Goal: Use online tool/utility: Utilize a website feature to perform a specific function

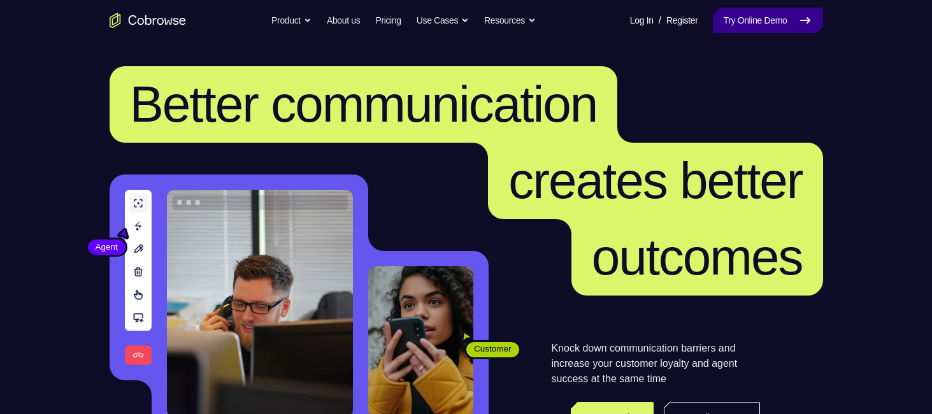
click at [771, 31] on link "Try Online Demo" at bounding box center [768, 20] width 110 height 25
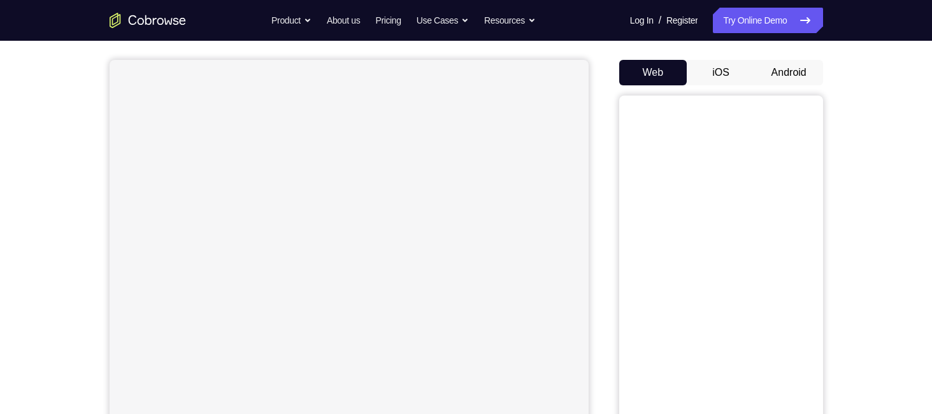
scroll to position [106, 0]
click at [809, 60] on button "Android" at bounding box center [789, 72] width 68 height 25
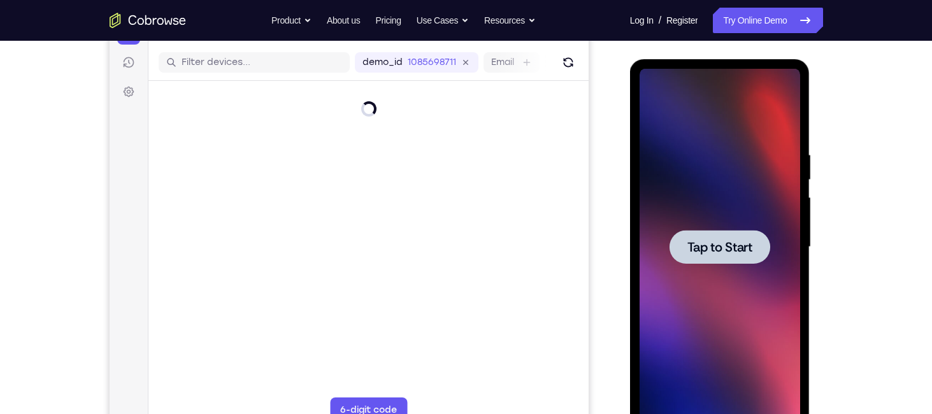
scroll to position [0, 0]
click at [699, 249] on span "Tap to Start" at bounding box center [719, 247] width 65 height 13
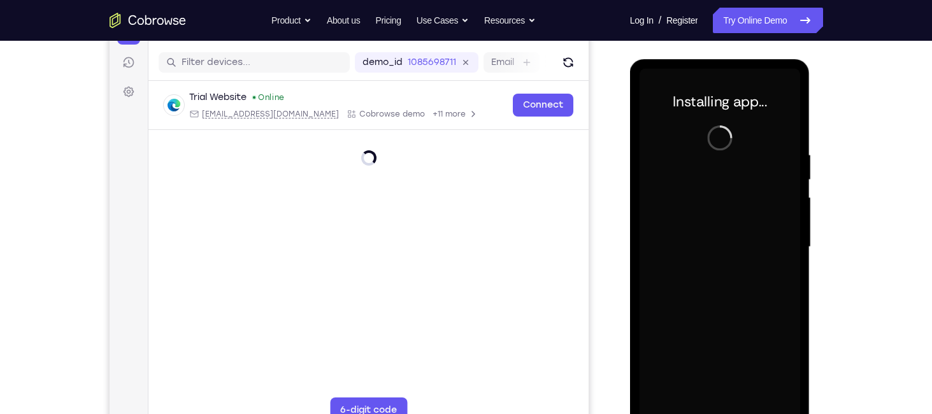
scroll to position [178, 0]
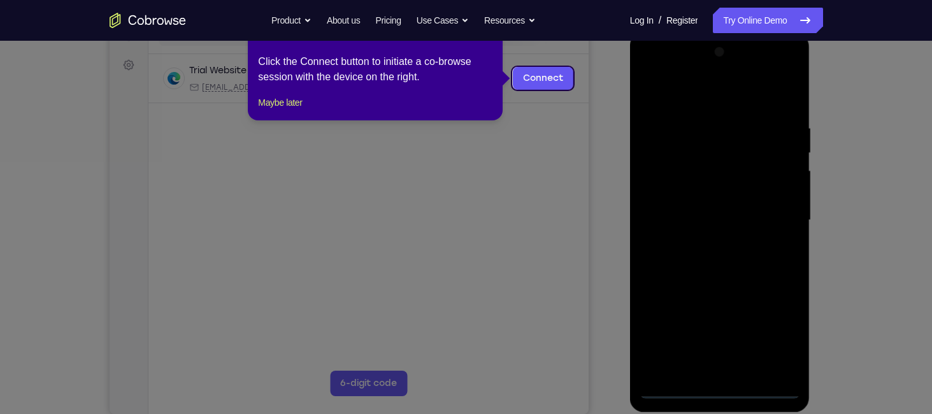
click at [555, 139] on icon at bounding box center [470, 207] width 941 height 414
click at [806, 178] on icon at bounding box center [470, 207] width 941 height 414
click at [300, 110] on button "Maybe later" at bounding box center [280, 102] width 44 height 15
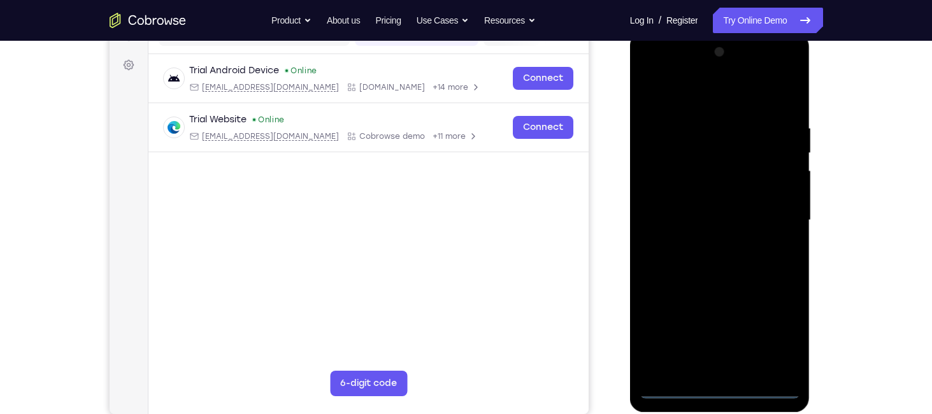
click at [715, 387] on div at bounding box center [720, 220] width 161 height 357
click at [782, 329] on div at bounding box center [720, 220] width 161 height 357
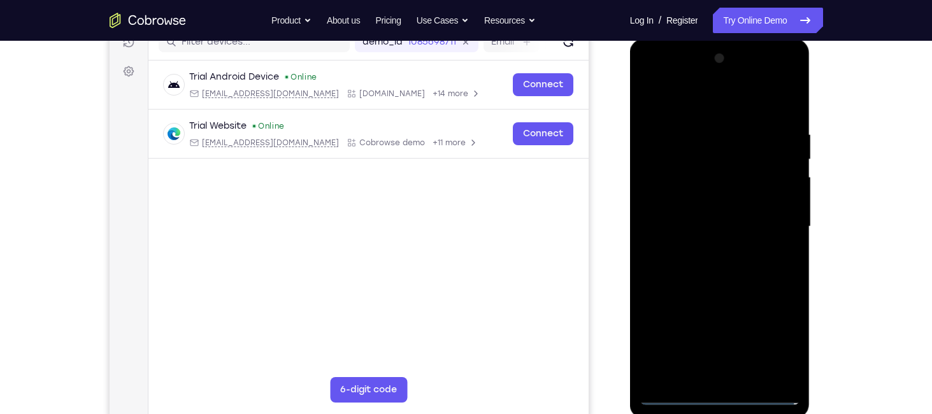
scroll to position [173, 0]
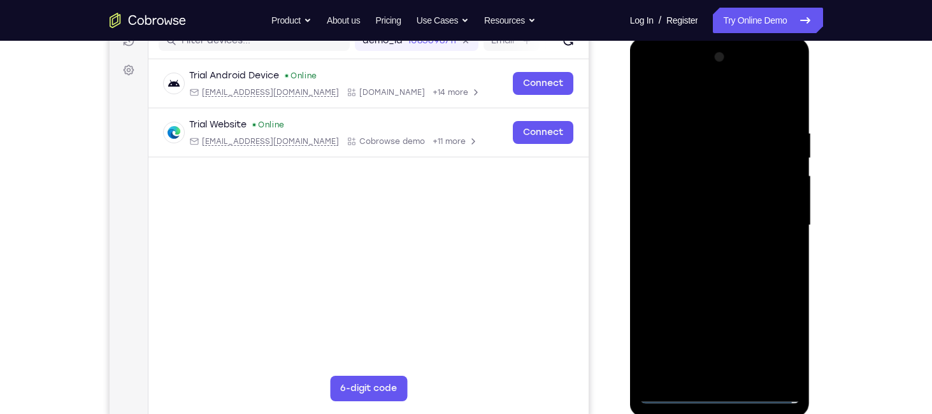
click at [694, 92] on div at bounding box center [720, 225] width 161 height 357
click at [706, 102] on div at bounding box center [720, 225] width 161 height 357
click at [655, 99] on div at bounding box center [720, 225] width 161 height 357
click at [713, 155] on div at bounding box center [720, 225] width 161 height 357
click at [766, 142] on div at bounding box center [720, 225] width 161 height 357
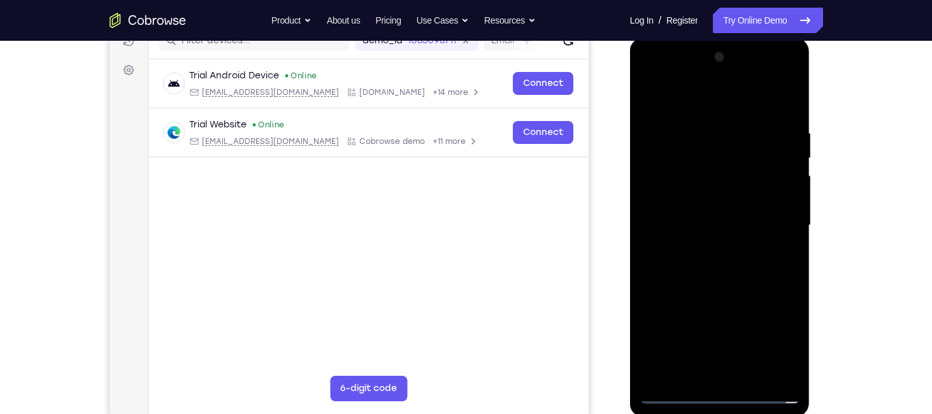
click at [776, 217] on div at bounding box center [720, 225] width 161 height 357
click at [709, 251] on div at bounding box center [720, 225] width 161 height 357
click at [706, 211] on div at bounding box center [720, 225] width 161 height 357
click at [676, 206] on div at bounding box center [720, 225] width 161 height 357
click at [713, 222] on div at bounding box center [720, 225] width 161 height 357
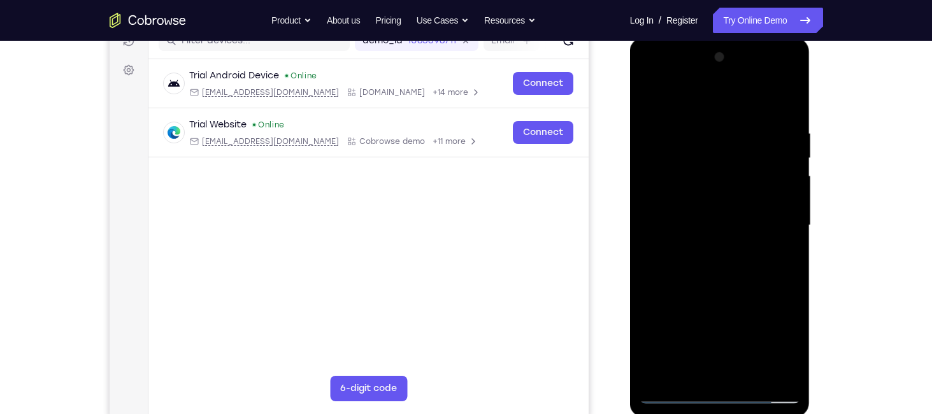
click at [722, 267] on div at bounding box center [720, 225] width 161 height 357
click at [657, 273] on div at bounding box center [720, 225] width 161 height 357
click at [693, 229] on div at bounding box center [720, 225] width 161 height 357
drag, startPoint x: 755, startPoint y: 173, endPoint x: 769, endPoint y: 81, distance: 92.8
click at [769, 81] on div at bounding box center [720, 225] width 161 height 357
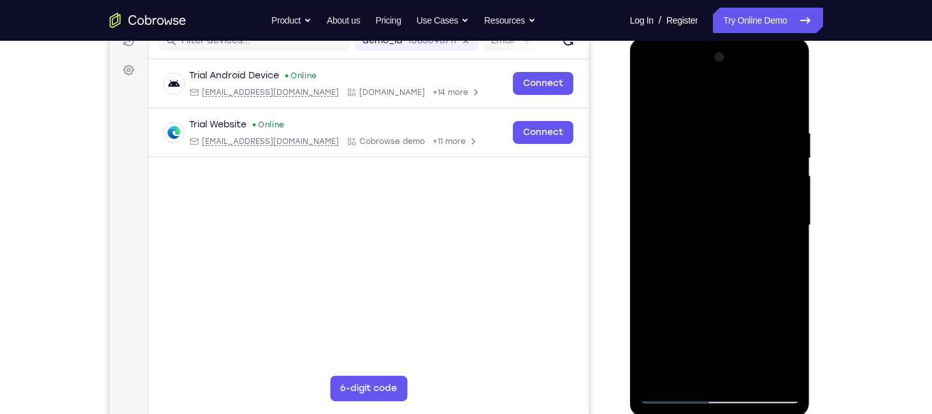
click at [734, 309] on div at bounding box center [720, 225] width 161 height 357
click at [668, 324] on div at bounding box center [720, 225] width 161 height 357
click at [700, 380] on div at bounding box center [720, 225] width 161 height 357
click at [699, 324] on div at bounding box center [720, 225] width 161 height 357
click at [655, 350] on div at bounding box center [720, 225] width 161 height 357
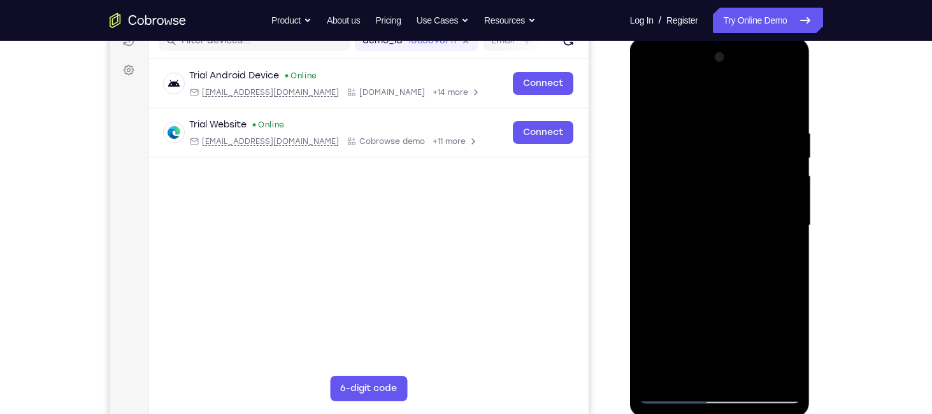
click at [696, 350] on div at bounding box center [720, 225] width 161 height 357
click at [790, 375] on div at bounding box center [720, 225] width 161 height 357
click at [782, 371] on div at bounding box center [720, 225] width 161 height 357
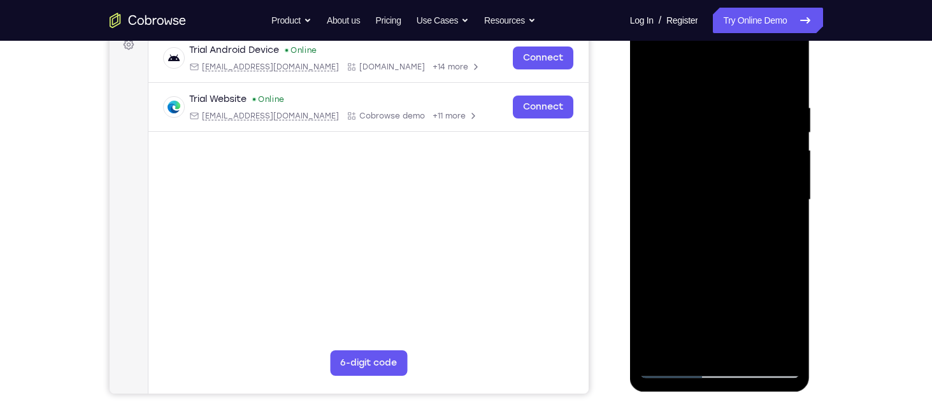
scroll to position [187, 0]
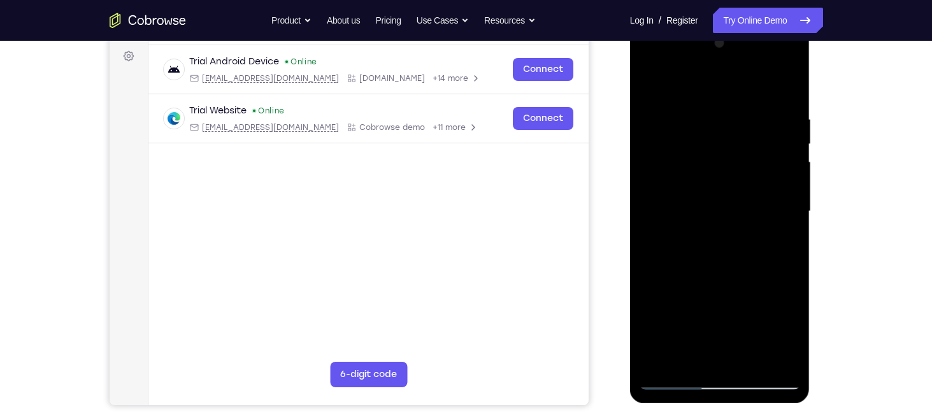
drag, startPoint x: 726, startPoint y: 204, endPoint x: 737, endPoint y: 106, distance: 98.7
click at [737, 106] on div at bounding box center [720, 211] width 161 height 357
click at [724, 253] on div at bounding box center [720, 211] width 161 height 357
click at [704, 271] on div at bounding box center [720, 211] width 161 height 357
click at [689, 363] on div at bounding box center [720, 211] width 161 height 357
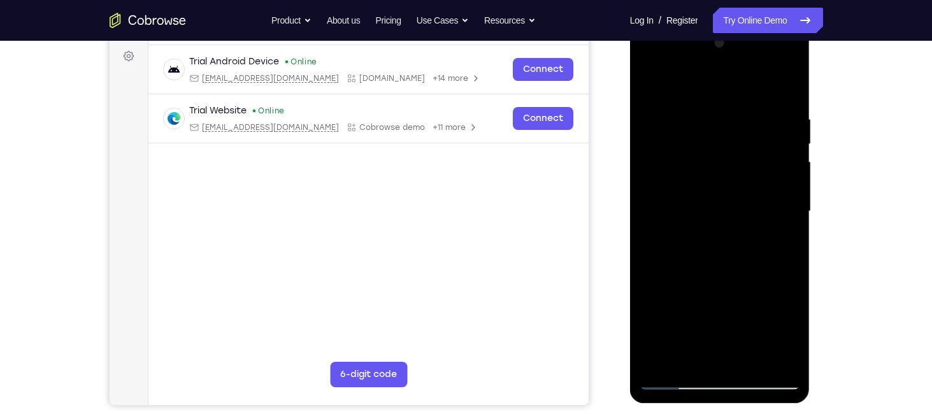
click at [656, 369] on div at bounding box center [720, 211] width 161 height 357
click at [753, 361] on div at bounding box center [720, 211] width 161 height 357
drag, startPoint x: 700, startPoint y: 267, endPoint x: 708, endPoint y: 206, distance: 61.7
click at [708, 206] on div at bounding box center [720, 211] width 161 height 357
click at [733, 280] on div at bounding box center [720, 211] width 161 height 357
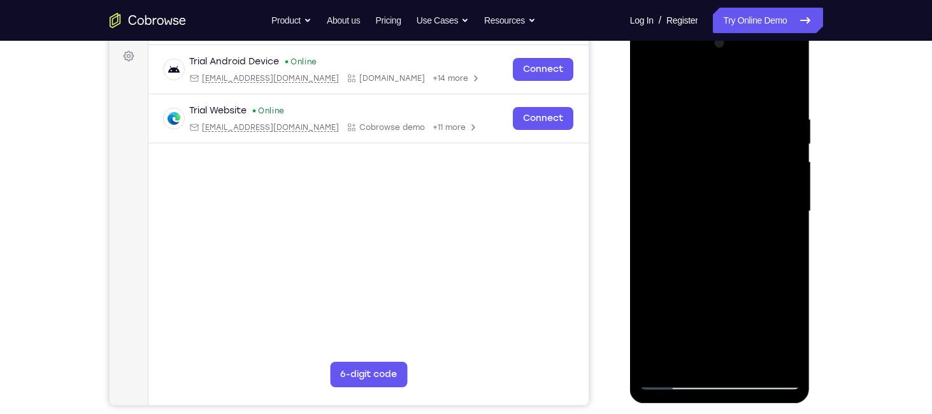
drag, startPoint x: 708, startPoint y: 223, endPoint x: 714, endPoint y: 99, distance: 124.3
click at [714, 99] on div at bounding box center [720, 211] width 161 height 357
drag, startPoint x: 691, startPoint y: 307, endPoint x: 706, endPoint y: 190, distance: 117.6
click at [706, 190] on div at bounding box center [720, 211] width 161 height 357
click at [709, 281] on div at bounding box center [720, 211] width 161 height 357
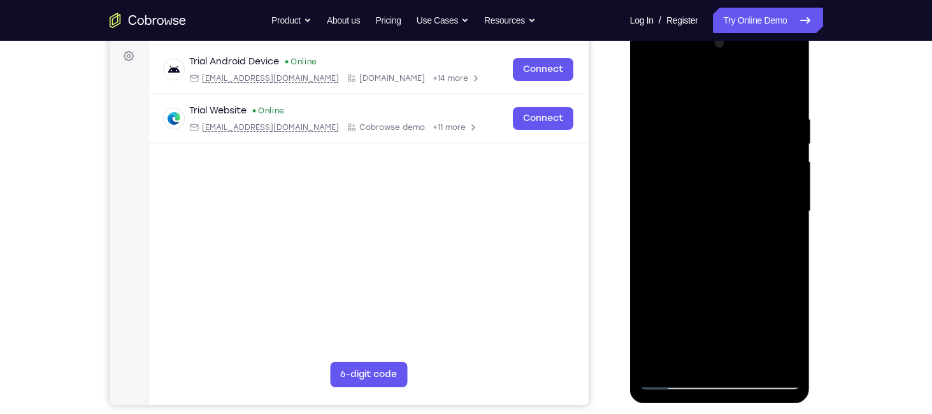
click at [780, 244] on div at bounding box center [720, 211] width 161 height 357
click at [651, 83] on div at bounding box center [720, 211] width 161 height 357
click at [654, 81] on div at bounding box center [720, 211] width 161 height 357
drag, startPoint x: 727, startPoint y: 201, endPoint x: 732, endPoint y: 150, distance: 51.2
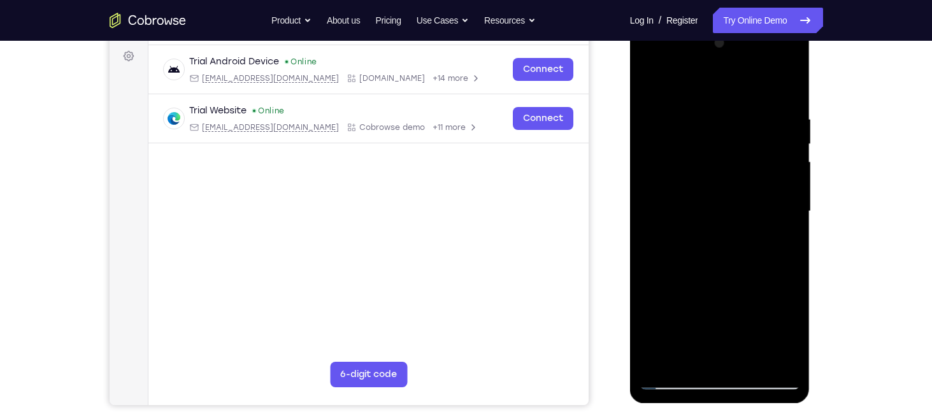
click at [732, 150] on div at bounding box center [720, 211] width 161 height 357
click at [790, 81] on div at bounding box center [720, 211] width 161 height 357
click at [758, 206] on div at bounding box center [720, 211] width 161 height 357
click at [654, 84] on div at bounding box center [720, 211] width 161 height 357
click at [653, 110] on div at bounding box center [720, 211] width 161 height 357
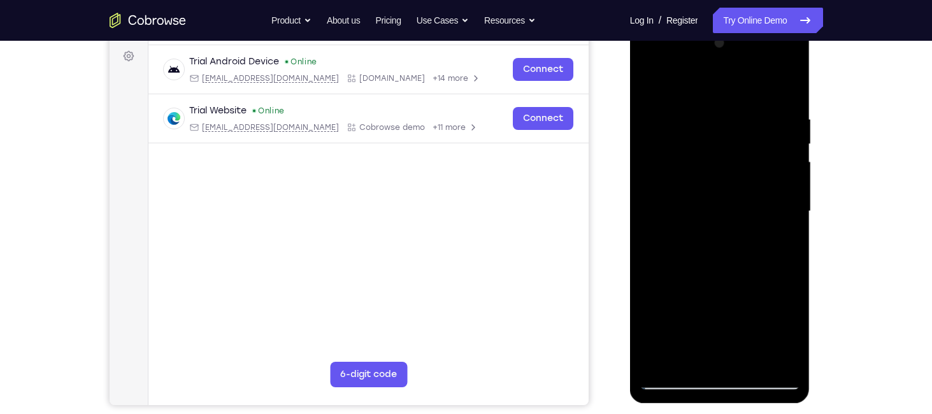
click at [757, 87] on div at bounding box center [720, 211] width 161 height 357
click at [755, 83] on div at bounding box center [720, 211] width 161 height 357
click at [789, 84] on div at bounding box center [720, 211] width 161 height 357
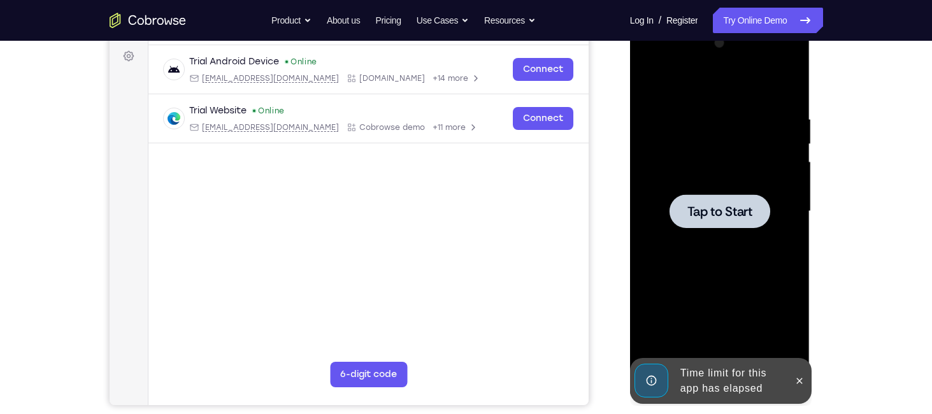
click at [705, 224] on div at bounding box center [719, 211] width 101 height 34
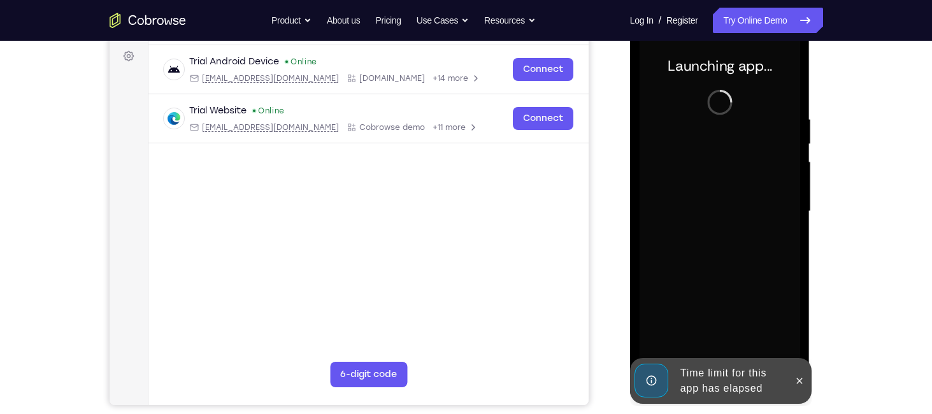
drag, startPoint x: 708, startPoint y: 229, endPoint x: 699, endPoint y: 283, distance: 55.4
click at [699, 283] on div at bounding box center [720, 211] width 161 height 357
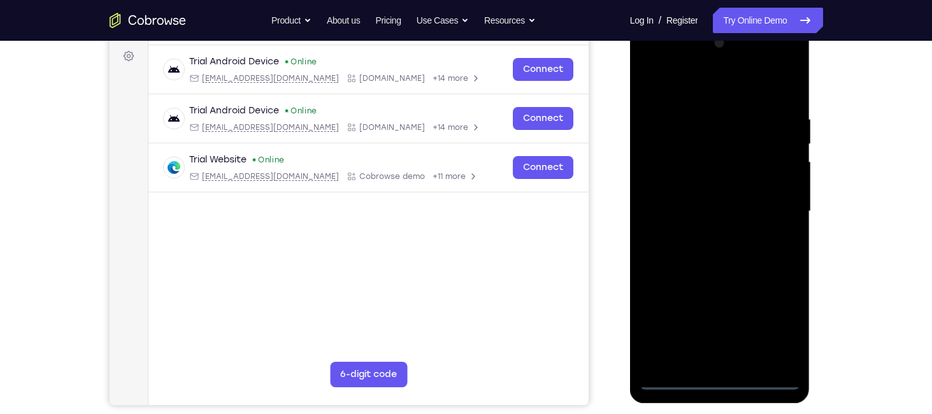
click at [719, 382] on div at bounding box center [720, 211] width 161 height 357
click at [765, 334] on div at bounding box center [720, 211] width 161 height 357
drag, startPoint x: 745, startPoint y: 222, endPoint x: 741, endPoint y: 271, distance: 48.6
click at [741, 271] on div at bounding box center [720, 211] width 161 height 357
click at [673, 92] on div at bounding box center [720, 211] width 161 height 357
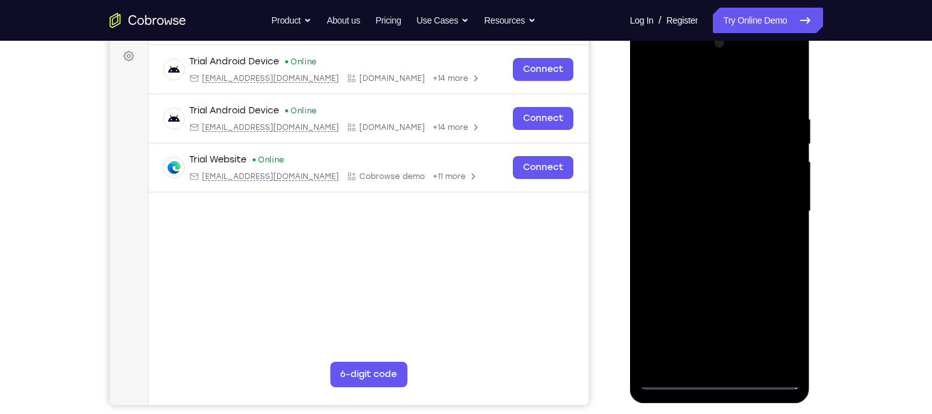
click at [778, 204] on div at bounding box center [720, 211] width 161 height 357
click at [706, 236] on div at bounding box center [720, 211] width 161 height 357
click at [690, 203] on div at bounding box center [720, 211] width 161 height 357
click at [706, 185] on div at bounding box center [720, 211] width 161 height 357
click at [713, 209] on div at bounding box center [720, 211] width 161 height 357
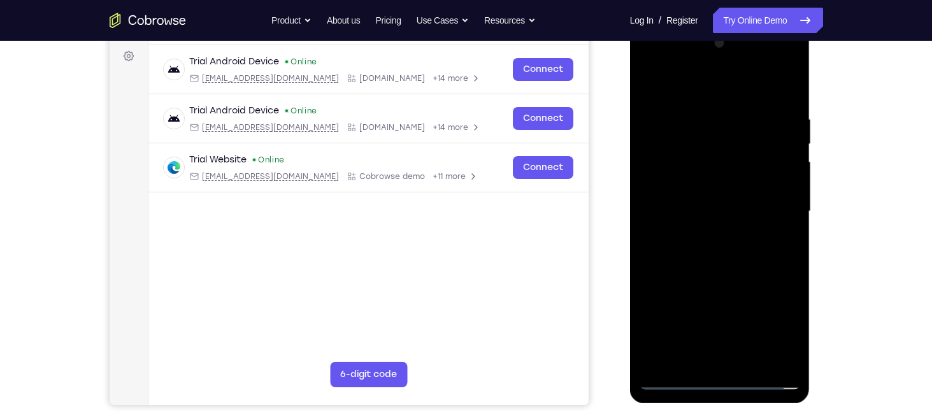
click at [713, 257] on div at bounding box center [720, 211] width 161 height 357
click at [706, 302] on div at bounding box center [720, 211] width 161 height 357
click at [780, 193] on div at bounding box center [720, 211] width 161 height 357
drag, startPoint x: 719, startPoint y: 338, endPoint x: 734, endPoint y: 257, distance: 83.1
click at [734, 257] on div at bounding box center [720, 211] width 161 height 357
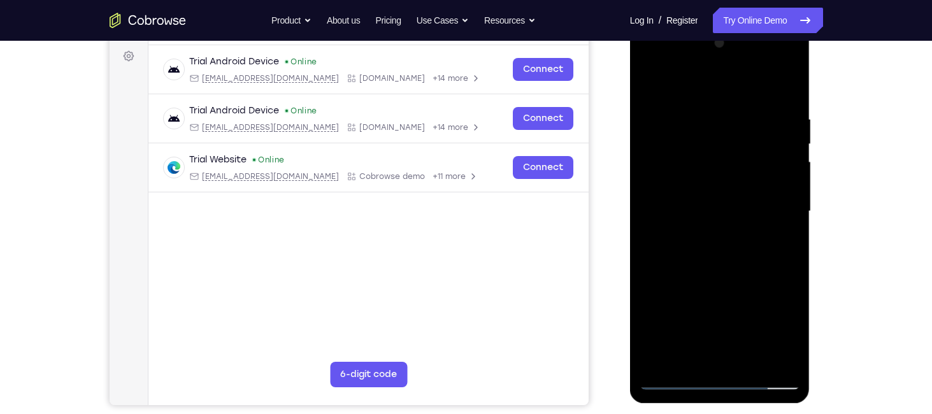
drag, startPoint x: 696, startPoint y: 322, endPoint x: 726, endPoint y: 192, distance: 133.2
click at [726, 192] on div at bounding box center [720, 211] width 161 height 357
click at [706, 371] on div at bounding box center [720, 211] width 161 height 357
click at [703, 368] on div at bounding box center [720, 211] width 161 height 357
drag, startPoint x: 720, startPoint y: 301, endPoint x: 746, endPoint y: 182, distance: 121.8
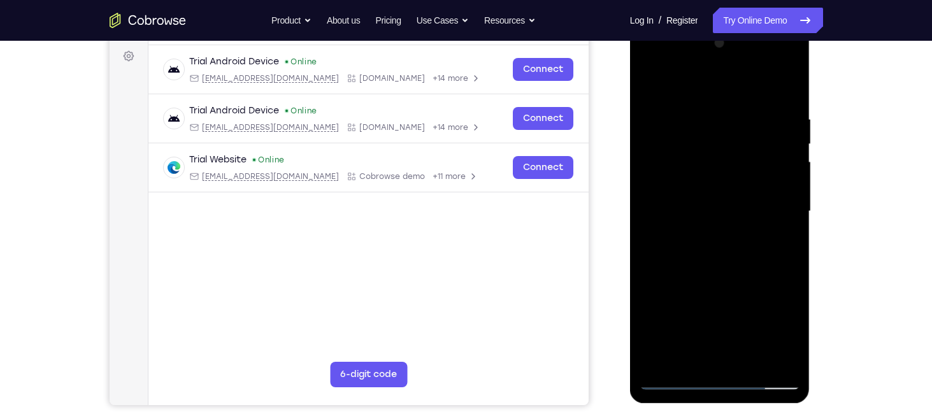
click at [746, 182] on div at bounding box center [720, 211] width 161 height 357
drag, startPoint x: 755, startPoint y: 251, endPoint x: 745, endPoint y: 193, distance: 59.0
click at [745, 193] on div at bounding box center [720, 211] width 161 height 357
click at [658, 369] on div at bounding box center [720, 211] width 161 height 357
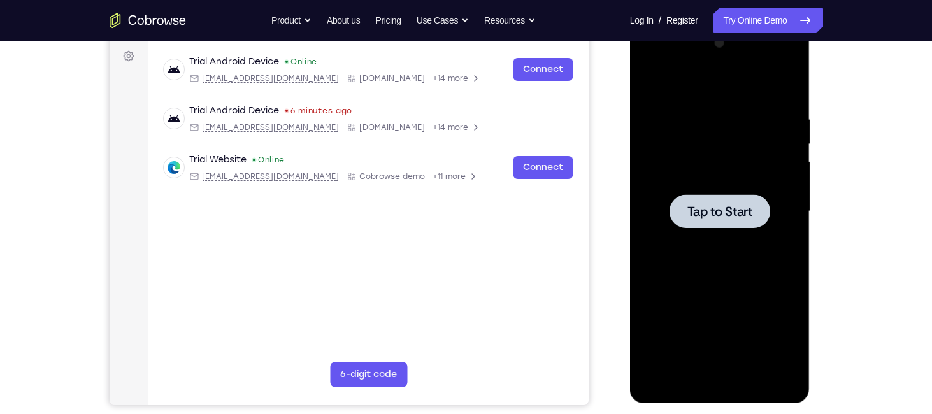
click at [746, 238] on div at bounding box center [720, 211] width 161 height 357
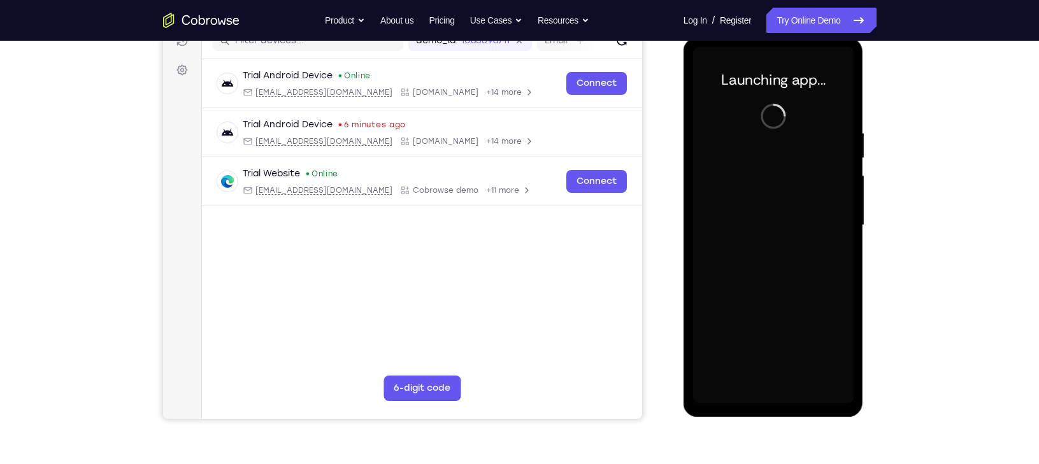
scroll to position [168, 0]
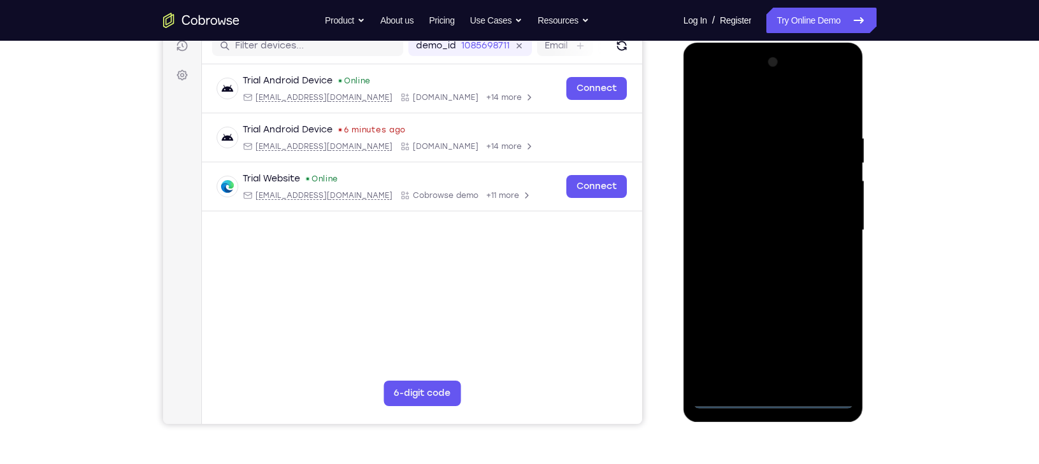
click at [764, 397] on div at bounding box center [773, 230] width 161 height 357
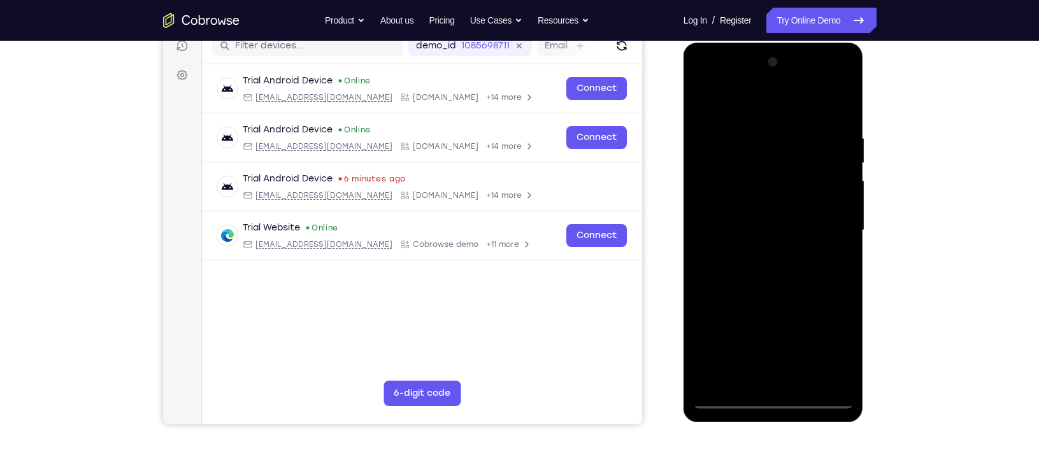
click at [822, 352] on div at bounding box center [773, 230] width 161 height 357
click at [706, 82] on div at bounding box center [773, 230] width 161 height 357
click at [824, 222] on div at bounding box center [773, 230] width 161 height 357
click at [758, 252] on div at bounding box center [773, 230] width 161 height 357
click at [747, 225] on div at bounding box center [773, 230] width 161 height 357
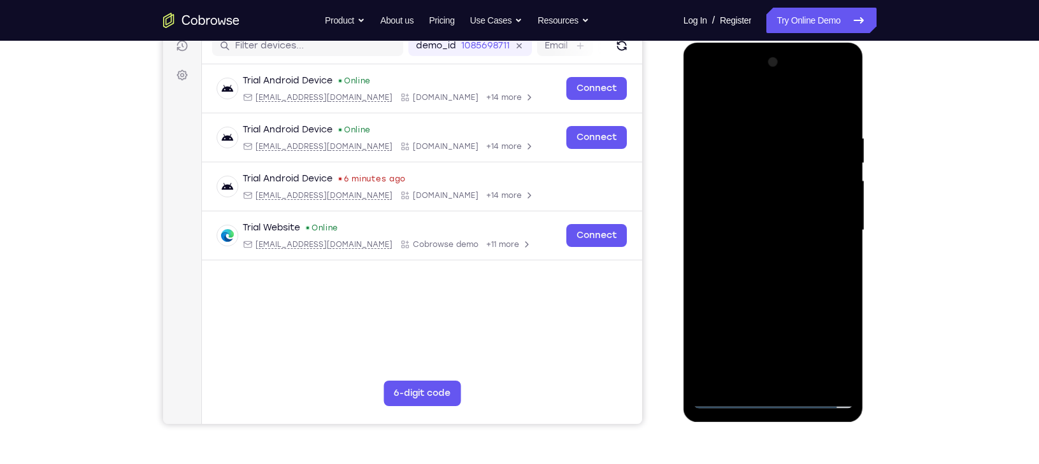
click at [747, 210] on div at bounding box center [773, 230] width 161 height 357
click at [752, 223] on div at bounding box center [773, 230] width 161 height 357
click at [820, 272] on div at bounding box center [773, 230] width 161 height 357
drag, startPoint x: 767, startPoint y: 116, endPoint x: 776, endPoint y: 43, distance: 73.2
click at [776, 43] on div at bounding box center [773, 233] width 180 height 380
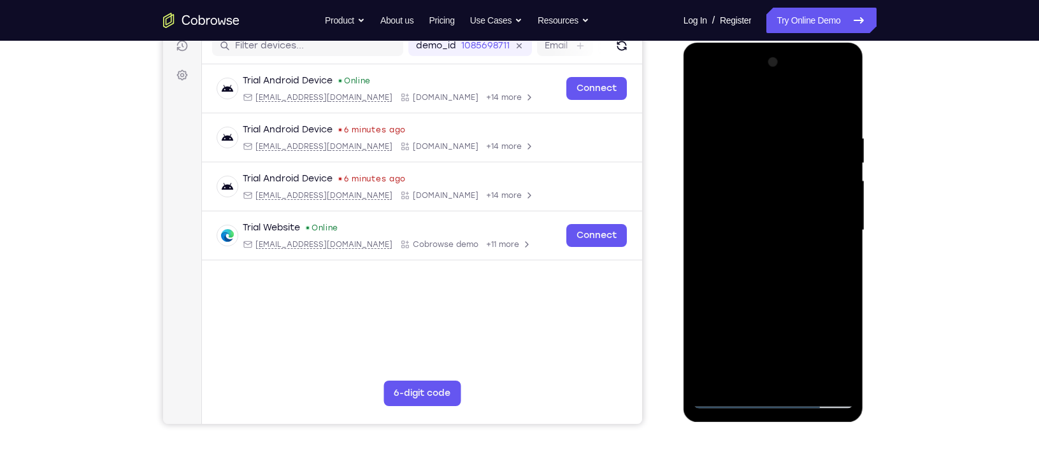
drag, startPoint x: 771, startPoint y: 117, endPoint x: 762, endPoint y: 66, distance: 51.2
click at [762, 66] on div at bounding box center [773, 230] width 161 height 357
click at [769, 322] on div at bounding box center [773, 230] width 161 height 357
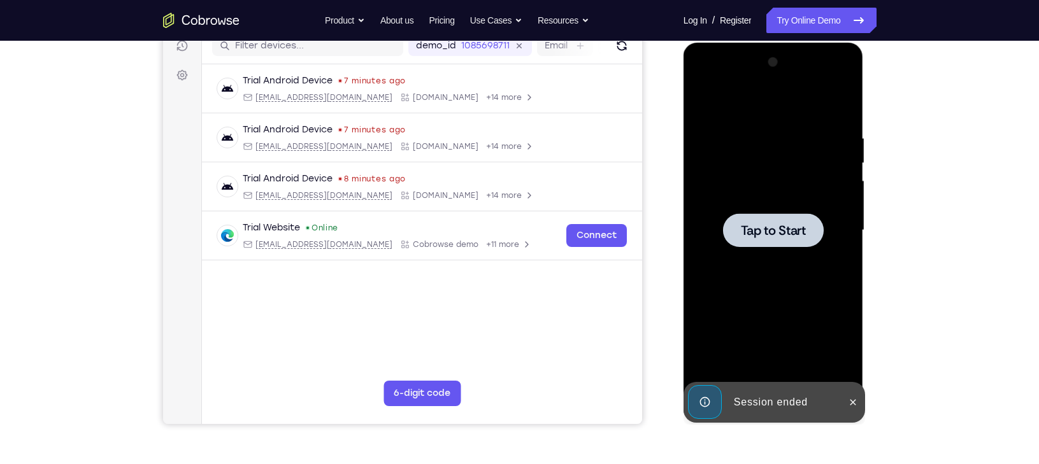
click at [778, 216] on div at bounding box center [773, 230] width 101 height 34
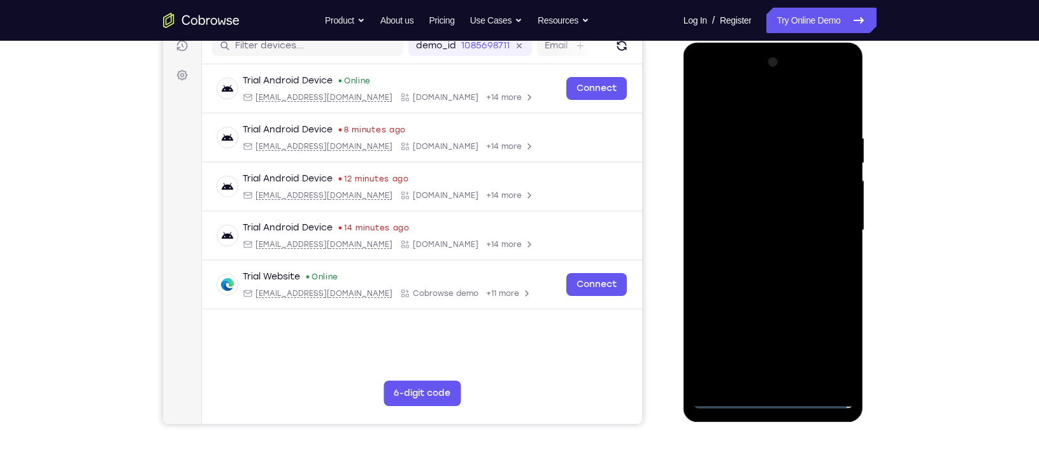
click at [771, 394] on div at bounding box center [773, 230] width 161 height 357
click at [771, 397] on div at bounding box center [773, 230] width 161 height 357
click at [832, 348] on div at bounding box center [773, 230] width 161 height 357
click at [708, 105] on div at bounding box center [773, 230] width 161 height 357
click at [827, 224] on div at bounding box center [773, 230] width 161 height 357
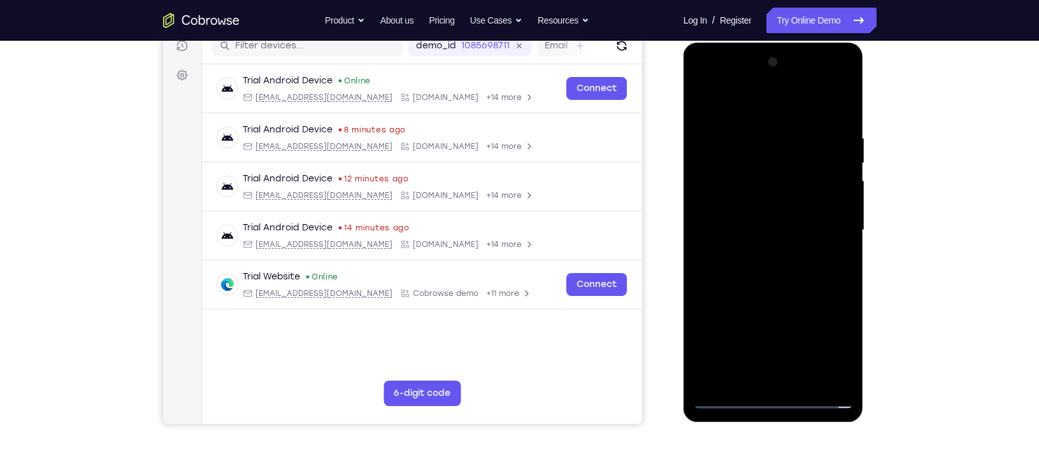
click at [762, 255] on div at bounding box center [773, 230] width 161 height 357
click at [762, 215] on div at bounding box center [773, 230] width 161 height 357
click at [762, 210] on div at bounding box center [773, 230] width 161 height 357
click at [776, 231] on div at bounding box center [773, 230] width 161 height 357
click at [775, 274] on div at bounding box center [773, 230] width 161 height 357
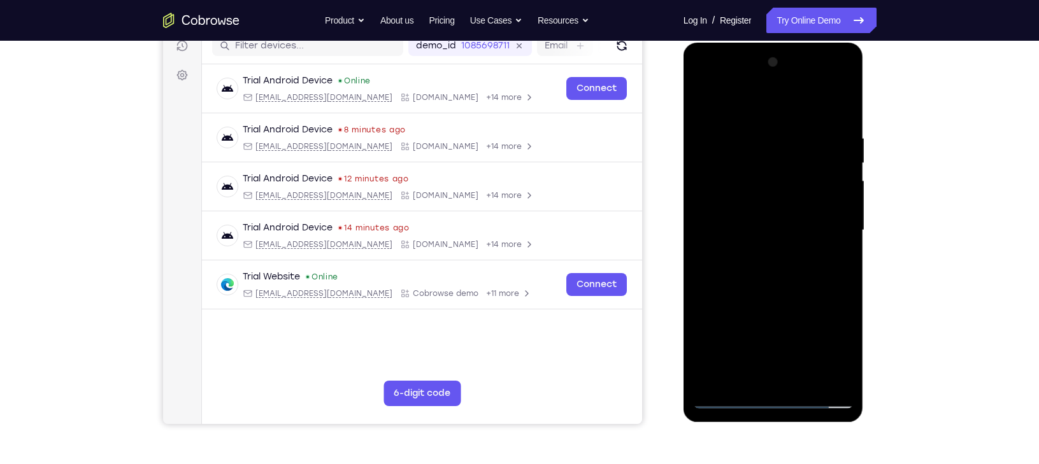
click at [775, 269] on div at bounding box center [773, 230] width 161 height 357
click at [762, 248] on div at bounding box center [773, 230] width 161 height 357
click at [755, 322] on div at bounding box center [773, 230] width 161 height 357
click at [725, 403] on div at bounding box center [773, 230] width 161 height 357
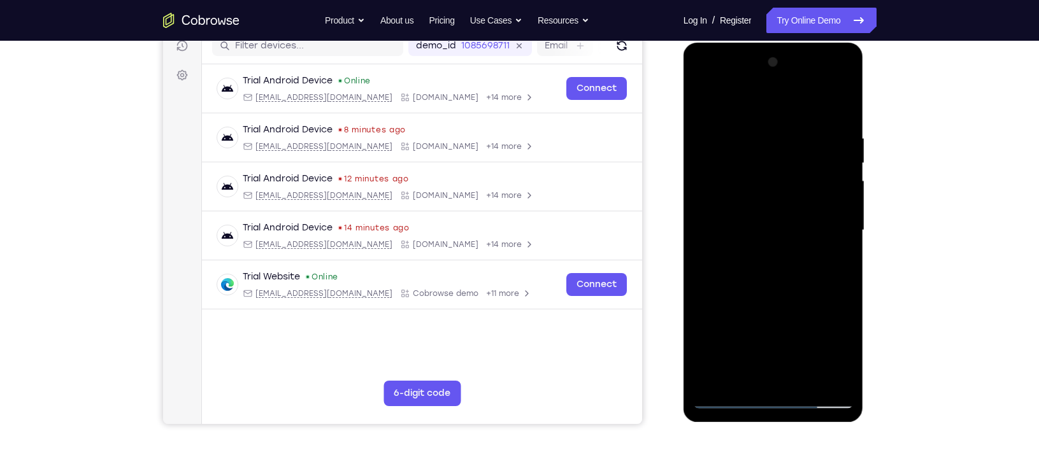
click at [773, 294] on div at bounding box center [773, 230] width 161 height 357
click at [727, 171] on div at bounding box center [773, 230] width 161 height 357
click at [775, 196] on div at bounding box center [773, 230] width 161 height 357
click at [759, 175] on div at bounding box center [773, 230] width 161 height 357
click at [799, 169] on div at bounding box center [773, 230] width 161 height 357
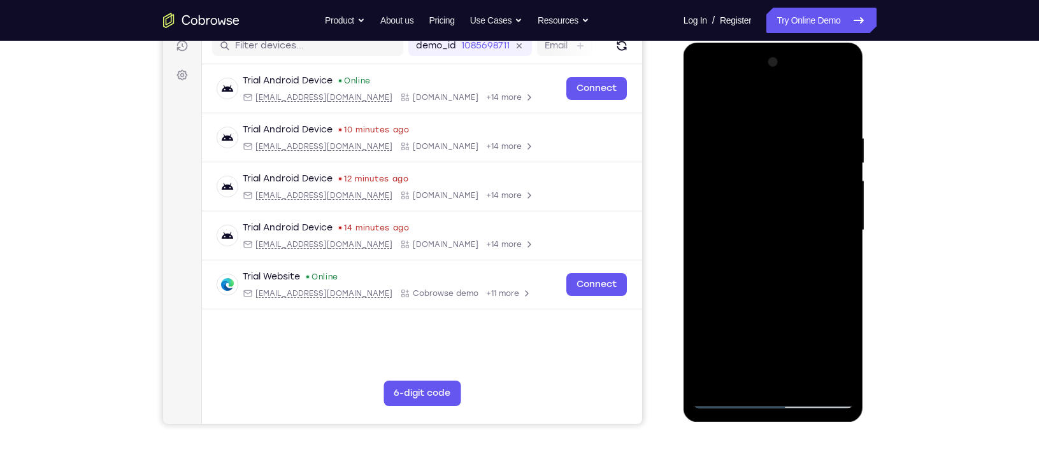
click at [773, 208] on div at bounding box center [773, 230] width 161 height 357
click at [757, 316] on div at bounding box center [773, 230] width 161 height 357
click at [701, 102] on div at bounding box center [773, 230] width 161 height 357
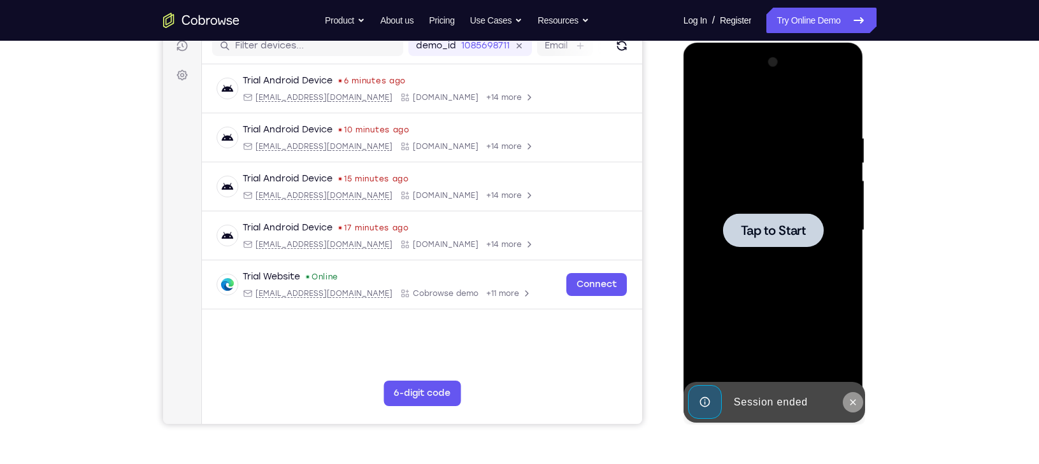
click at [859, 399] on button at bounding box center [853, 402] width 20 height 20
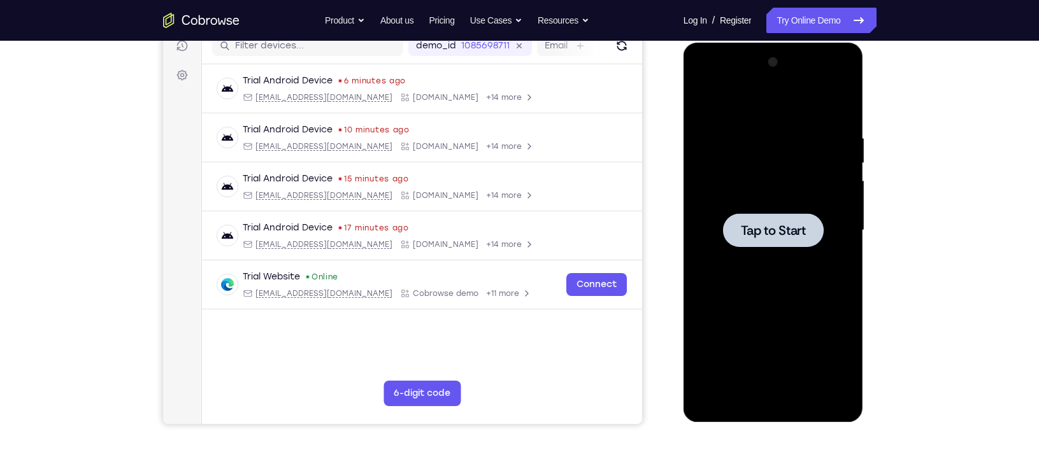
click at [764, 216] on div at bounding box center [773, 230] width 101 height 34
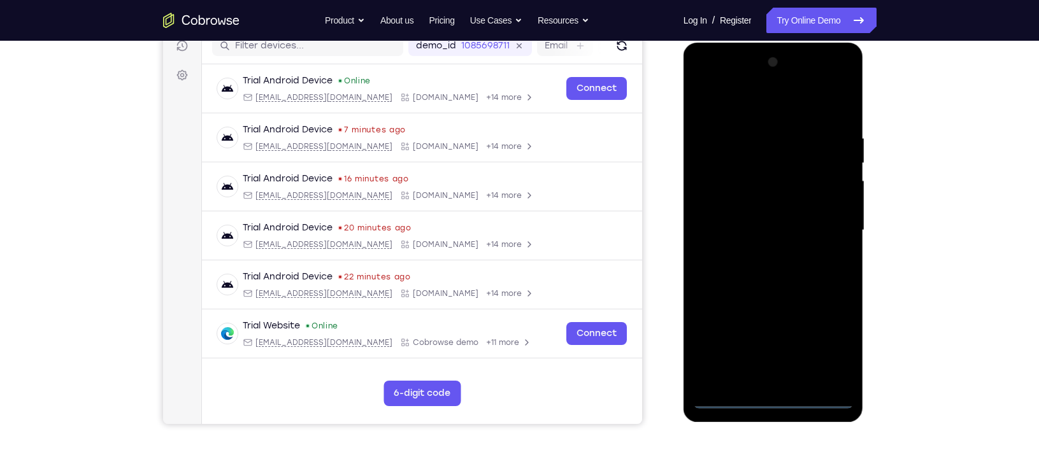
click at [783, 391] on div at bounding box center [773, 230] width 161 height 357
click at [775, 396] on div at bounding box center [773, 230] width 161 height 357
click at [836, 343] on div at bounding box center [773, 230] width 161 height 357
click at [703, 75] on div at bounding box center [773, 230] width 161 height 357
click at [829, 228] on div at bounding box center [773, 230] width 161 height 357
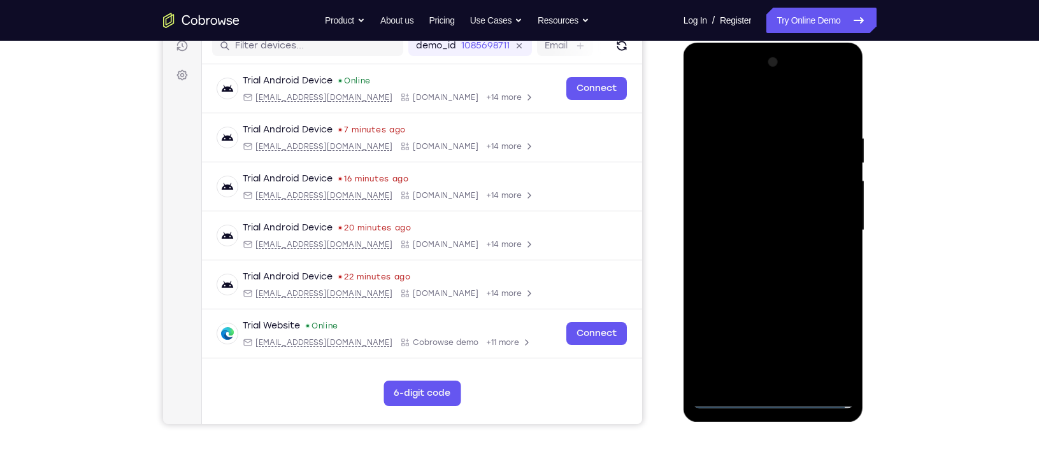
click at [760, 255] on div at bounding box center [773, 230] width 161 height 357
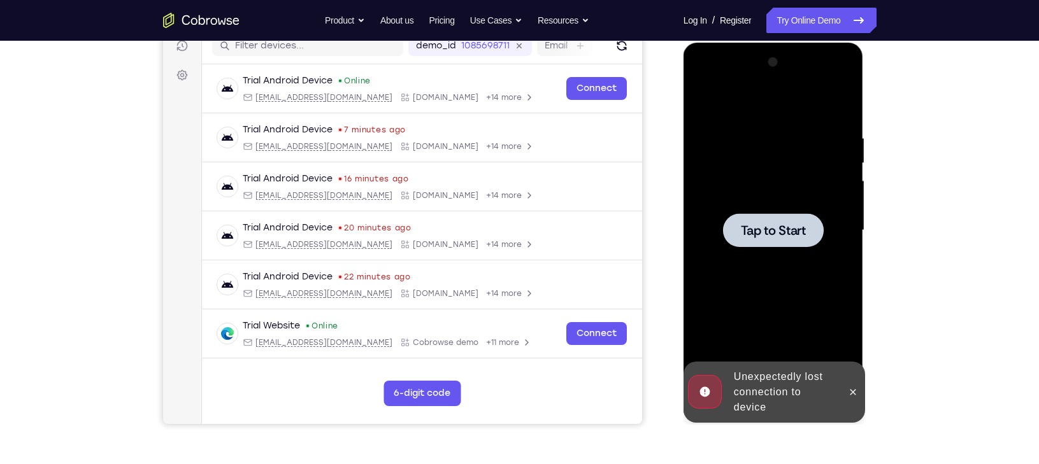
click at [775, 231] on span "Tap to Start" at bounding box center [773, 230] width 65 height 13
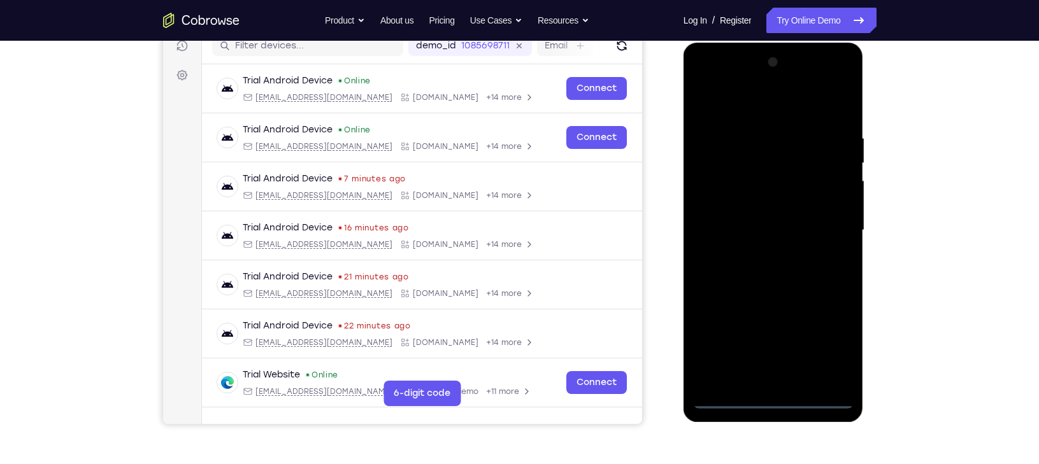
click at [778, 394] on div at bounding box center [773, 230] width 161 height 357
click at [778, 399] on div at bounding box center [773, 230] width 161 height 357
click at [827, 347] on div at bounding box center [773, 230] width 161 height 357
click at [703, 84] on div at bounding box center [773, 230] width 161 height 357
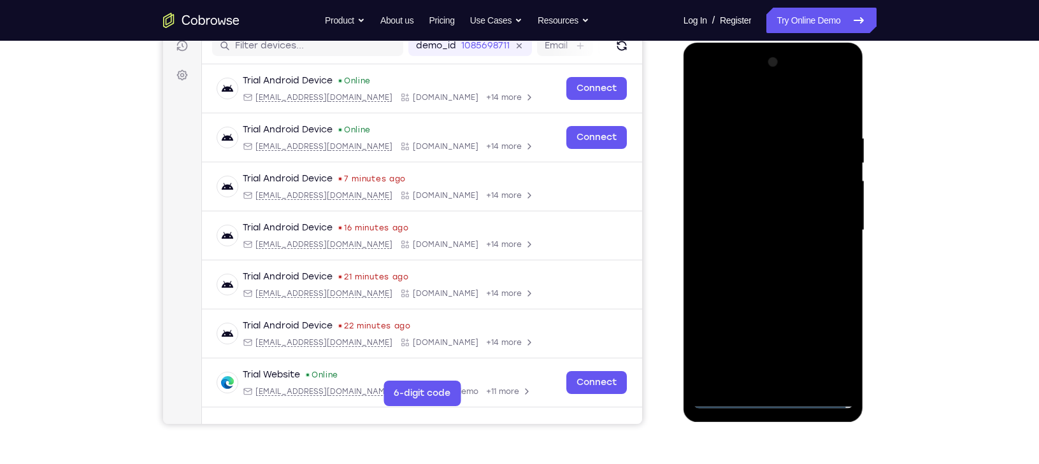
click at [829, 225] on div at bounding box center [773, 230] width 161 height 357
click at [754, 253] on div at bounding box center [773, 230] width 161 height 357
click at [769, 218] on div at bounding box center [773, 230] width 161 height 357
click at [767, 206] on div at bounding box center [773, 230] width 161 height 357
click at [776, 230] on div at bounding box center [773, 230] width 161 height 357
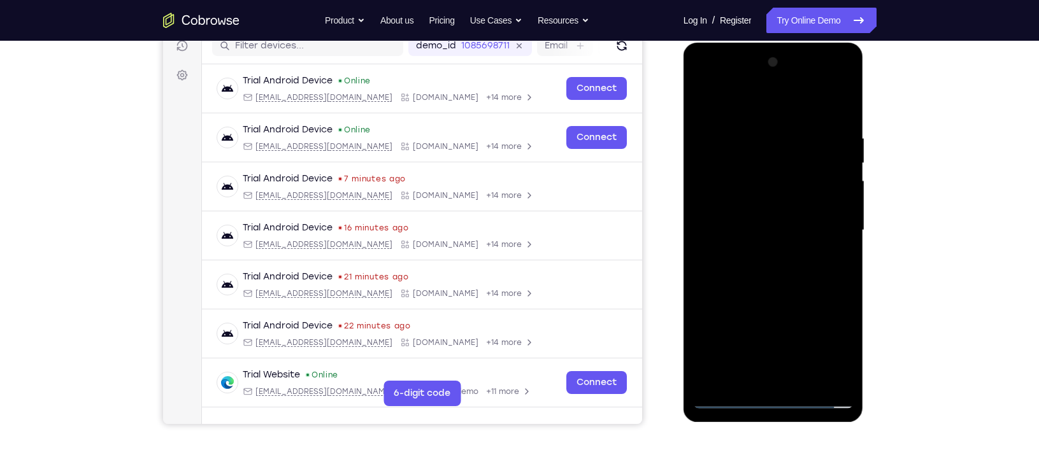
click at [778, 269] on div at bounding box center [773, 230] width 161 height 357
click at [793, 264] on div at bounding box center [773, 230] width 161 height 357
click at [836, 245] on div at bounding box center [773, 230] width 161 height 357
click at [719, 207] on div at bounding box center [773, 230] width 161 height 357
click at [702, 279] on div at bounding box center [773, 230] width 161 height 357
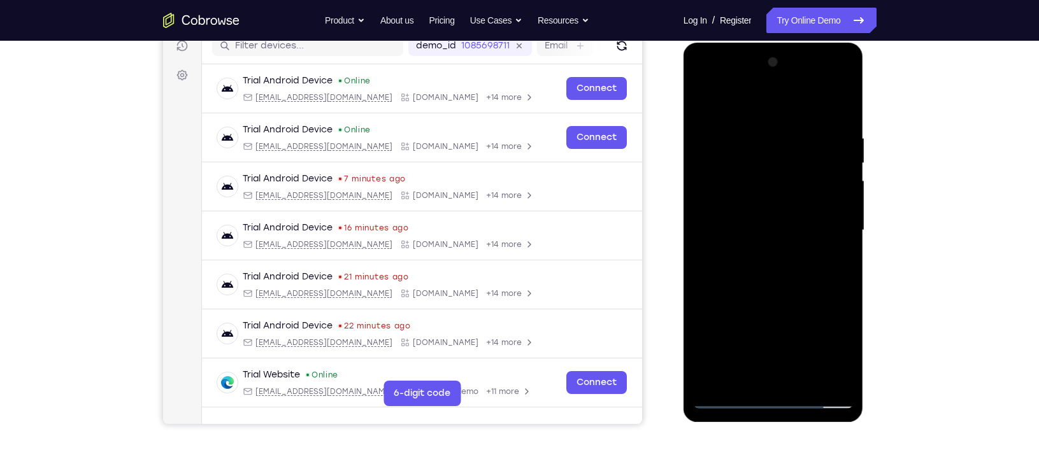
click at [768, 261] on div at bounding box center [773, 230] width 161 height 357
click at [786, 320] on div at bounding box center [773, 230] width 161 height 357
click at [768, 252] on div at bounding box center [773, 230] width 161 height 357
click at [727, 395] on div at bounding box center [773, 230] width 161 height 357
click at [727, 397] on div at bounding box center [773, 230] width 161 height 357
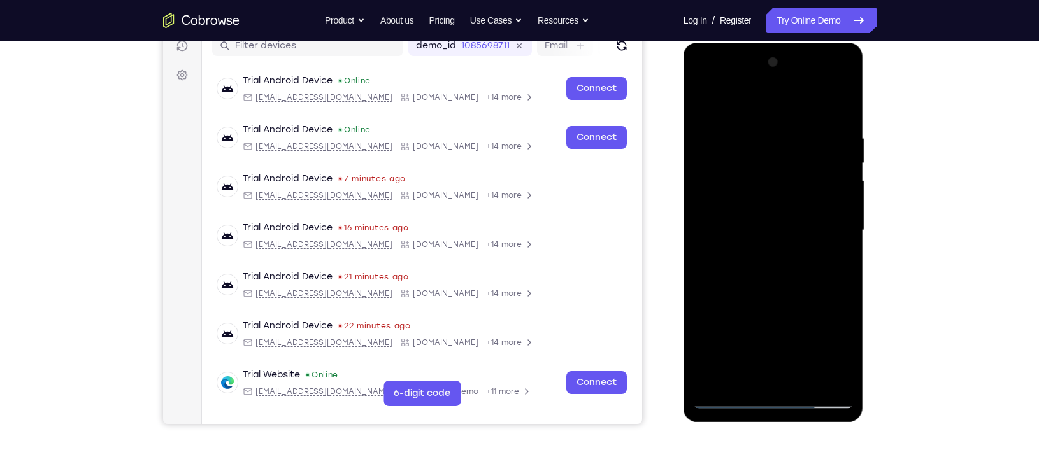
click at [756, 241] on div at bounding box center [773, 230] width 161 height 357
click at [778, 237] on div at bounding box center [773, 230] width 161 height 357
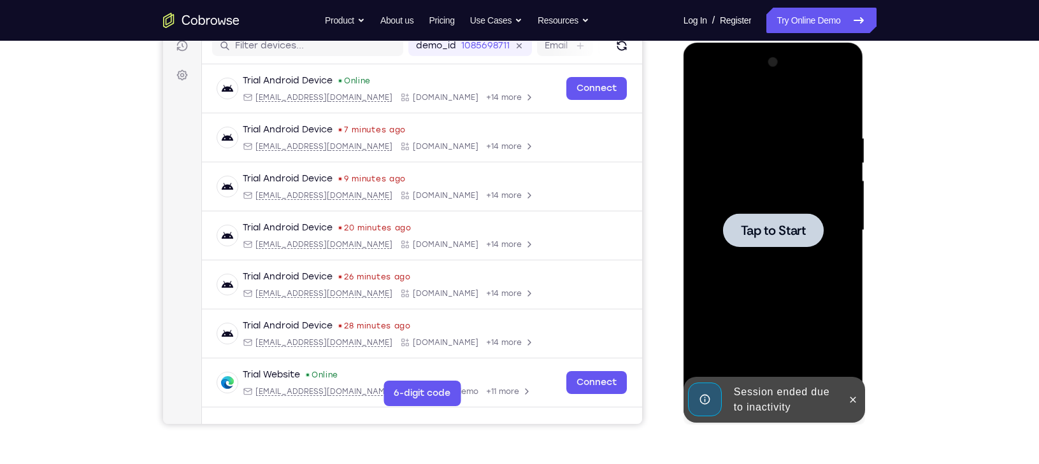
click at [792, 240] on div at bounding box center [773, 230] width 101 height 34
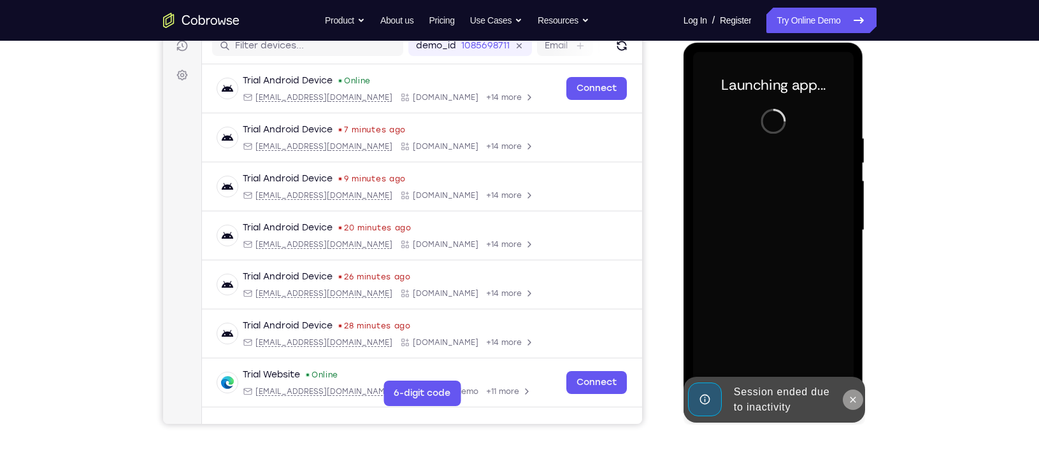
click at [854, 397] on icon at bounding box center [853, 400] width 10 height 10
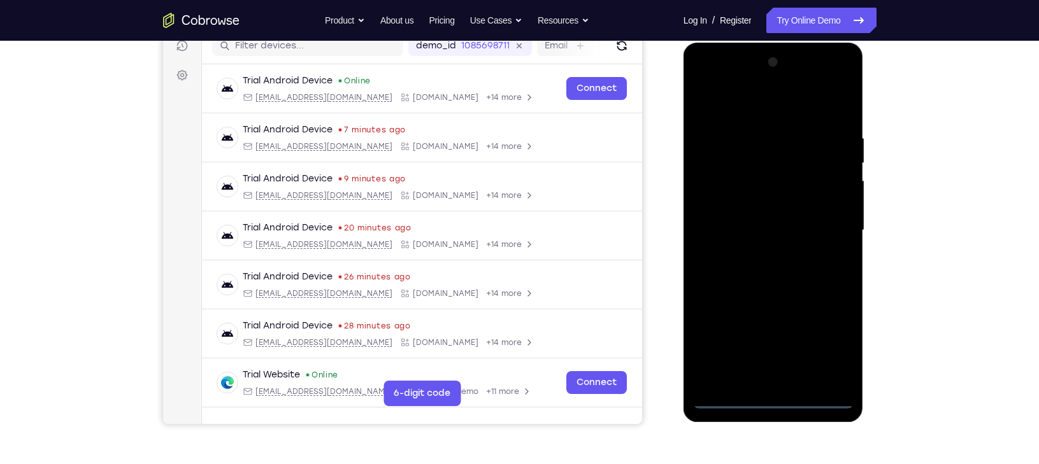
click at [775, 397] on div at bounding box center [773, 230] width 161 height 357
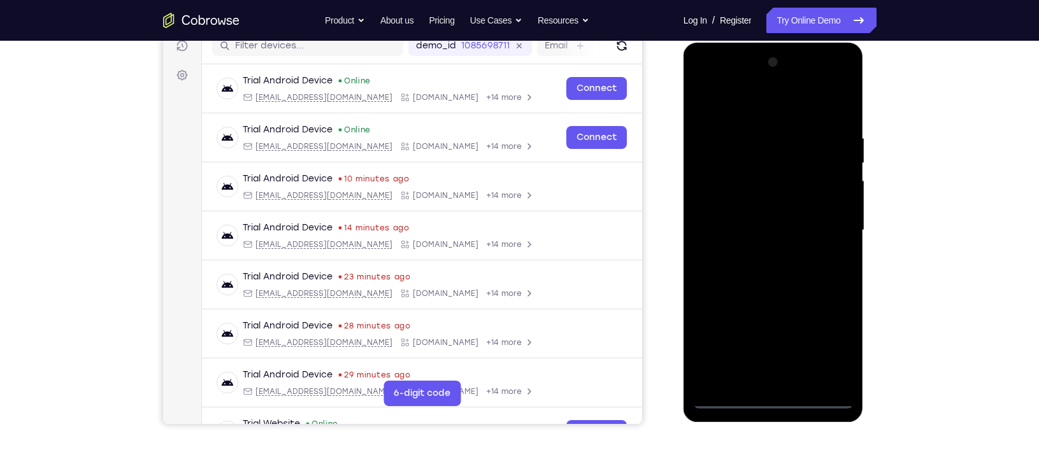
click at [825, 347] on div at bounding box center [773, 230] width 161 height 357
click at [703, 78] on div at bounding box center [773, 230] width 161 height 357
click at [824, 227] on div at bounding box center [773, 230] width 161 height 357
click at [759, 252] on div at bounding box center [773, 230] width 161 height 357
click at [744, 214] on div at bounding box center [773, 230] width 161 height 357
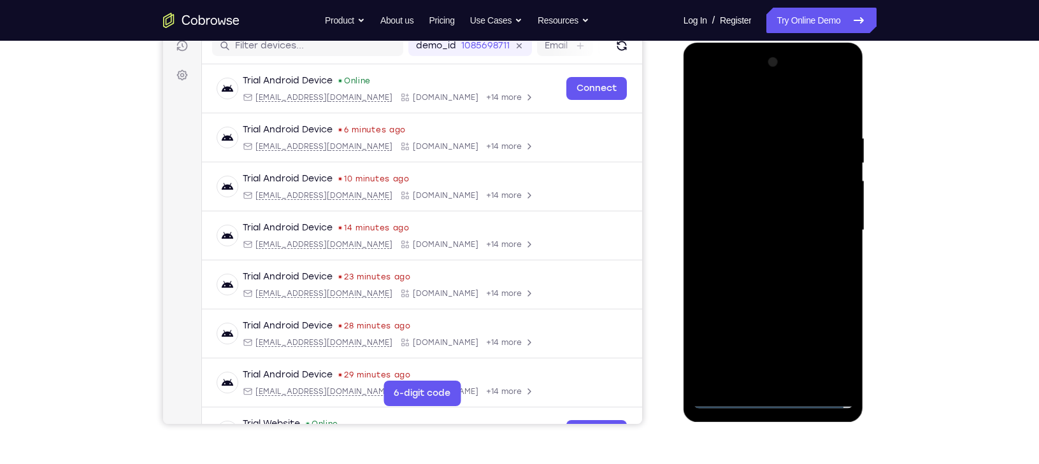
click at [745, 213] on div at bounding box center [773, 230] width 161 height 357
click at [773, 225] on div at bounding box center [773, 230] width 161 height 357
click at [777, 270] on div at bounding box center [773, 230] width 161 height 357
click at [707, 277] on div at bounding box center [773, 230] width 161 height 357
click at [752, 257] on div at bounding box center [773, 230] width 161 height 357
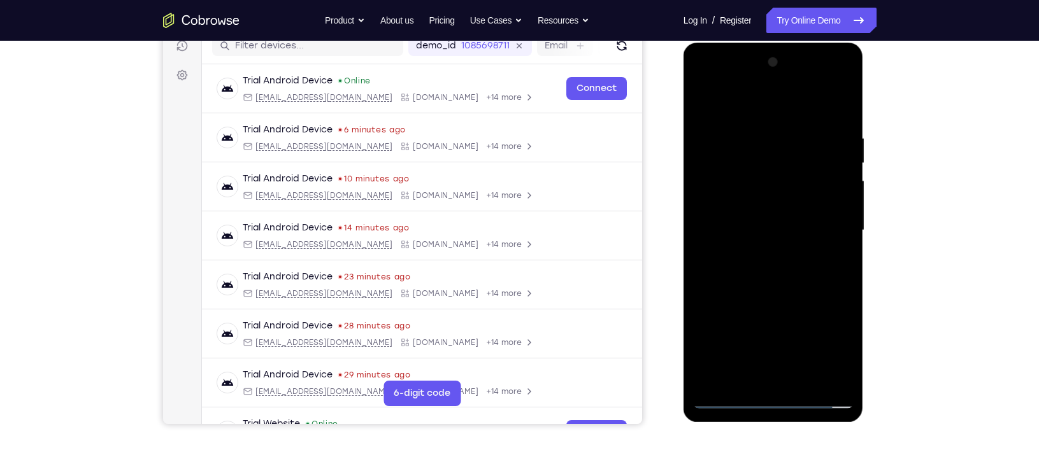
click at [704, 278] on div at bounding box center [773, 230] width 161 height 357
click at [738, 235] on div at bounding box center [773, 230] width 161 height 357
click at [752, 269] on div at bounding box center [773, 230] width 161 height 357
click at [734, 239] on div at bounding box center [773, 230] width 161 height 357
click at [752, 242] on div at bounding box center [773, 230] width 161 height 357
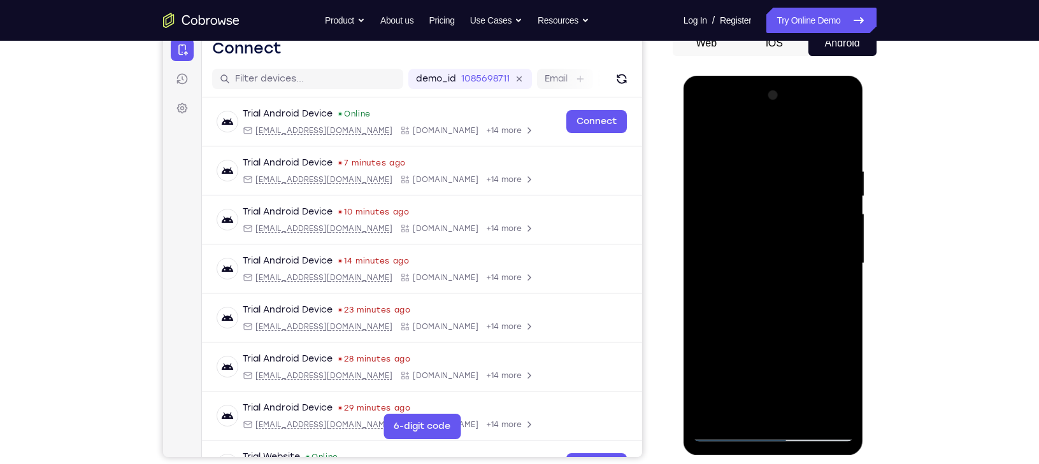
scroll to position [137, 0]
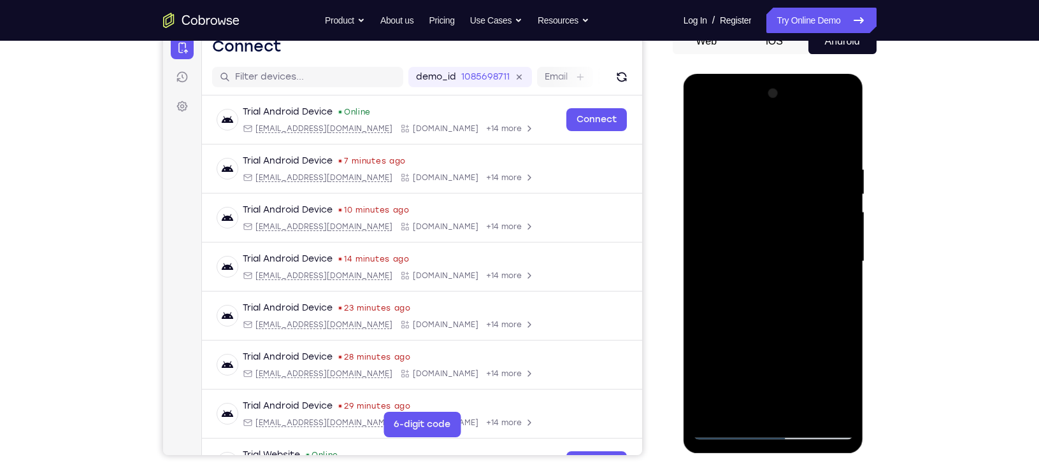
click at [715, 287] on div at bounding box center [773, 261] width 161 height 357
click at [773, 292] on div at bounding box center [773, 261] width 161 height 357
click at [727, 282] on div at bounding box center [773, 261] width 161 height 357
click at [734, 264] on div at bounding box center [773, 261] width 161 height 357
